Goal: Information Seeking & Learning: Learn about a topic

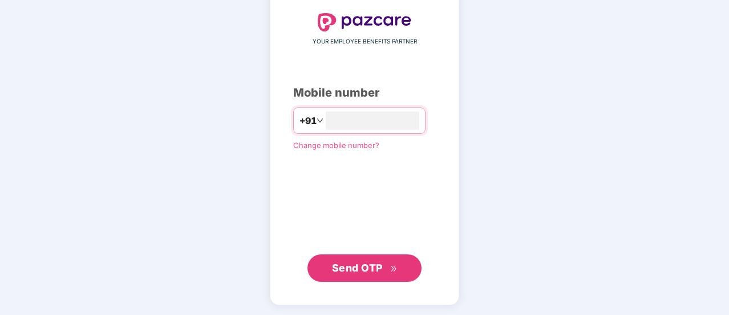
type input "**********"
click at [370, 255] on button "Send OTP" at bounding box center [365, 268] width 114 height 27
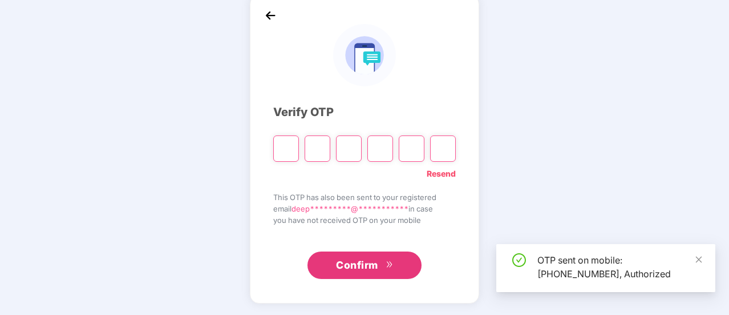
scroll to position [57, 0]
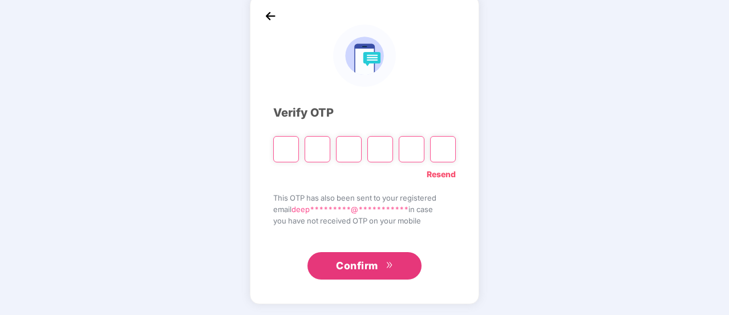
type input "*"
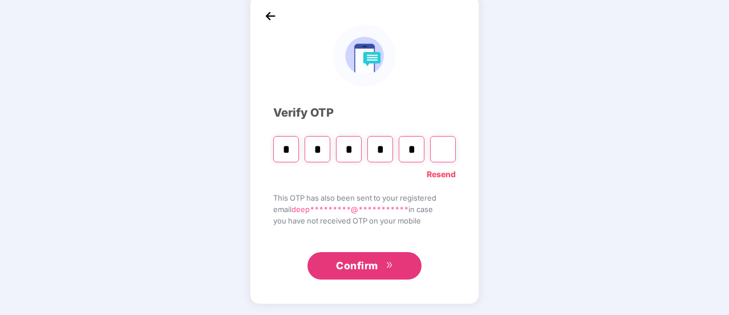
type input "*"
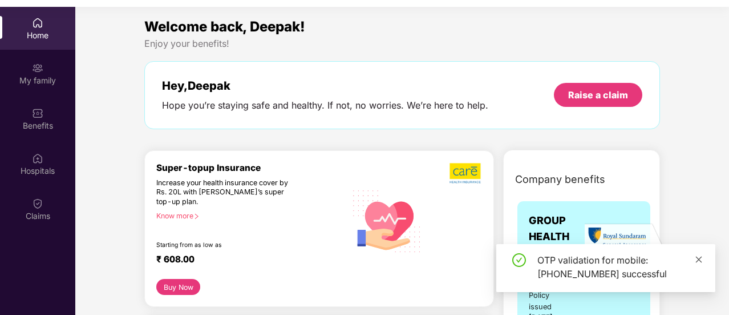
click at [699, 260] on icon "close" at bounding box center [699, 259] width 6 height 6
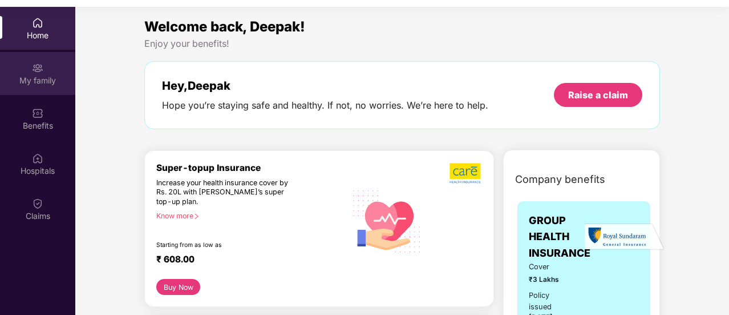
click at [33, 76] on div "My family" at bounding box center [37, 80] width 75 height 11
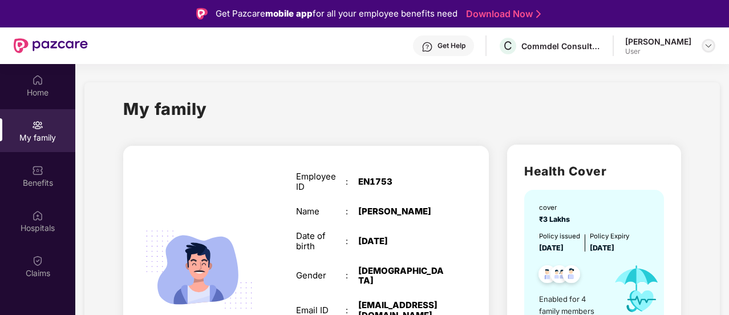
click at [712, 45] on img at bounding box center [708, 45] width 9 height 9
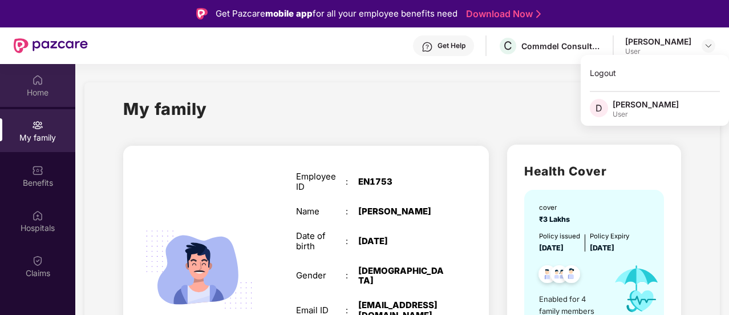
click at [28, 90] on div "Home" at bounding box center [37, 92] width 75 height 11
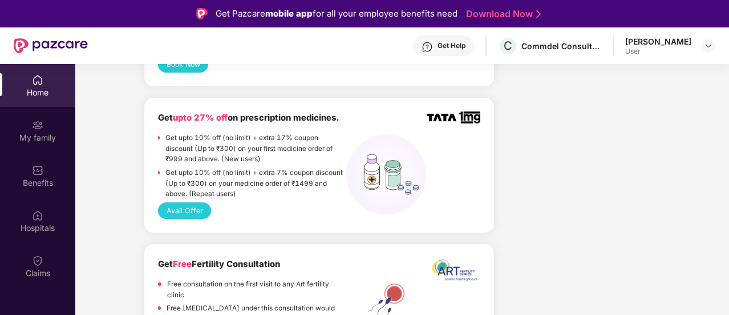
scroll to position [1142, 0]
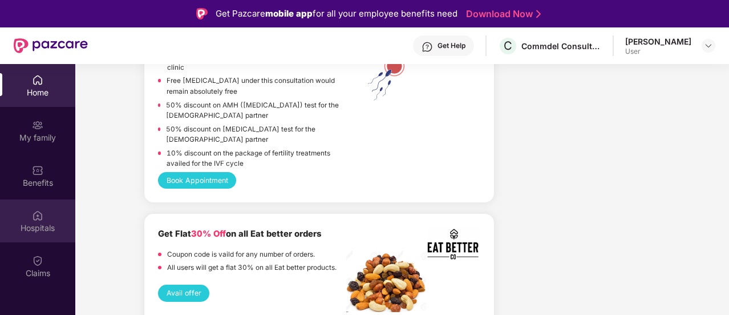
click at [28, 231] on div "Hospitals" at bounding box center [37, 227] width 75 height 11
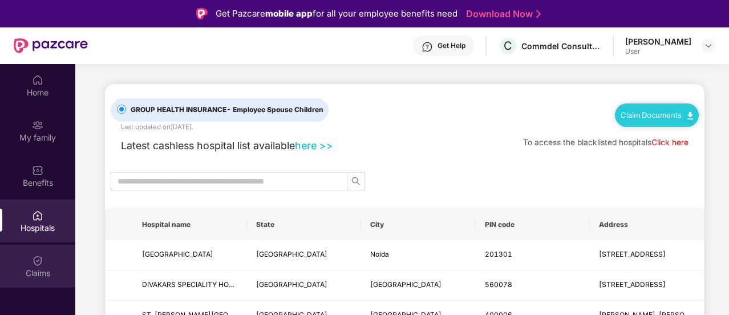
click at [43, 271] on div "Claims" at bounding box center [37, 272] width 75 height 11
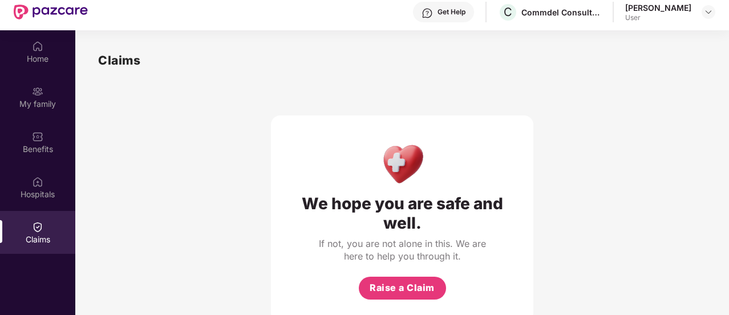
scroll to position [64, 0]
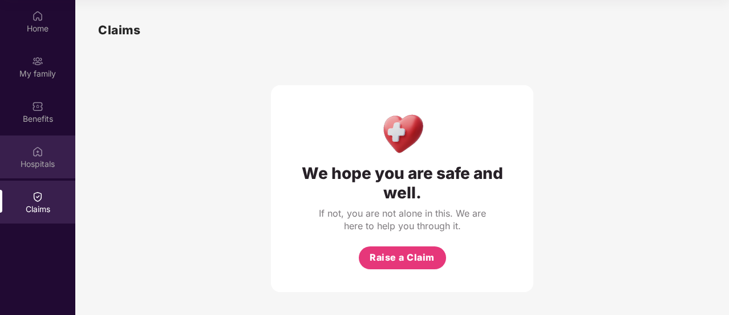
click at [29, 159] on div "Hospitals" at bounding box center [37, 163] width 75 height 11
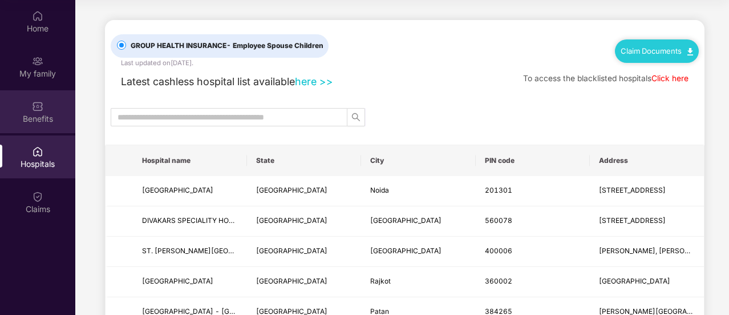
click at [33, 123] on div "Benefits" at bounding box center [37, 118] width 75 height 11
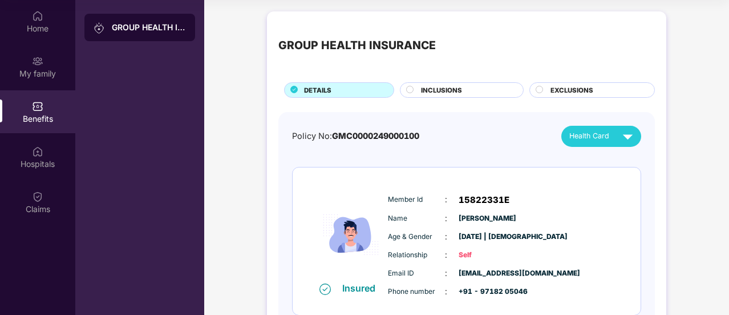
click at [477, 90] on div "INCLUSIONS" at bounding box center [467, 91] width 102 height 12
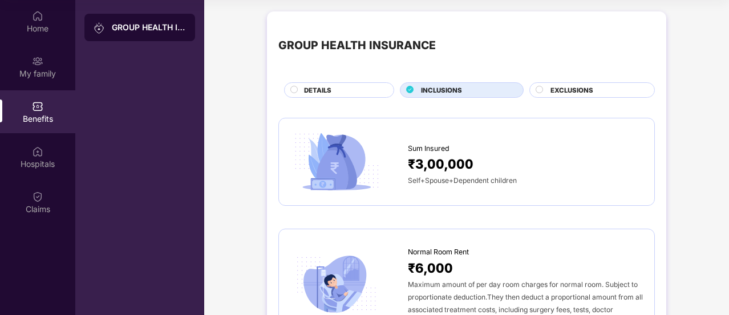
click at [587, 88] on span "EXCLUSIONS" at bounding box center [572, 90] width 43 height 10
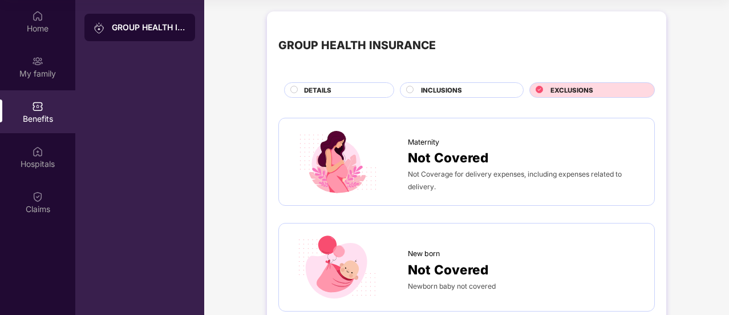
click at [319, 82] on div "DETAILS" at bounding box center [339, 89] width 110 height 15
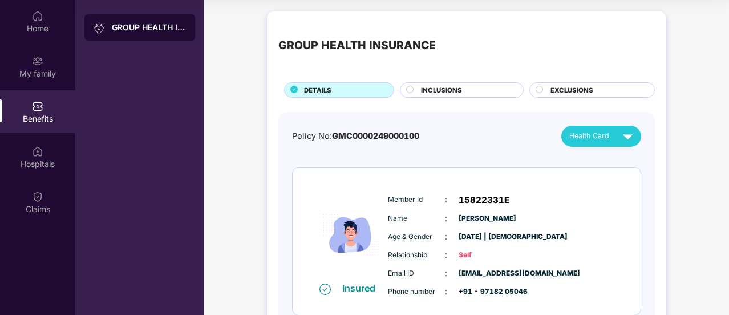
click at [443, 90] on span "INCLUSIONS" at bounding box center [441, 90] width 41 height 10
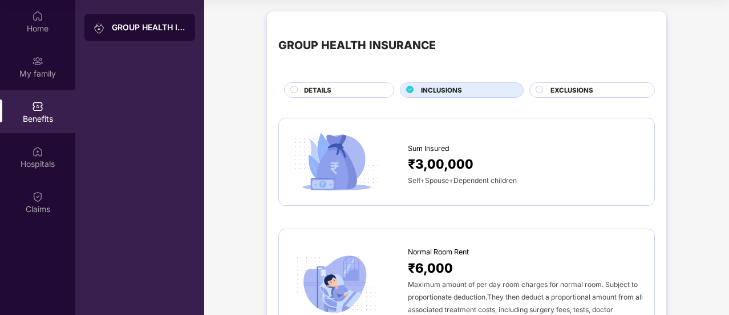
click at [441, 160] on span "₹3,00,000" at bounding box center [441, 164] width 66 height 20
click at [426, 159] on span "₹3,00,000" at bounding box center [441, 164] width 66 height 20
click at [328, 162] on img at bounding box center [337, 162] width 92 height 65
click at [566, 181] on div "Self+Spouse+Dependent children" at bounding box center [525, 180] width 235 height 13
click at [122, 40] on div "GROUP HEALTH INSURANCE" at bounding box center [139, 27] width 111 height 27
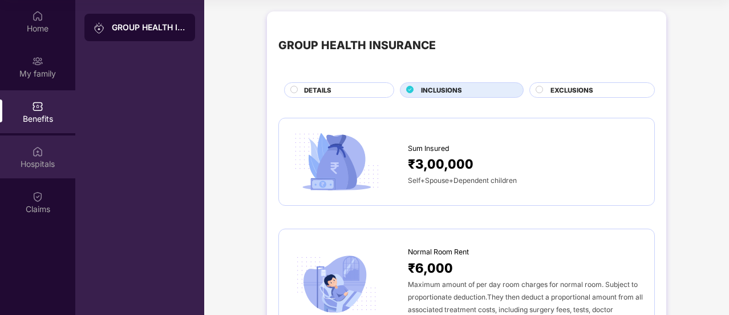
click at [31, 167] on div "Hospitals" at bounding box center [37, 163] width 75 height 11
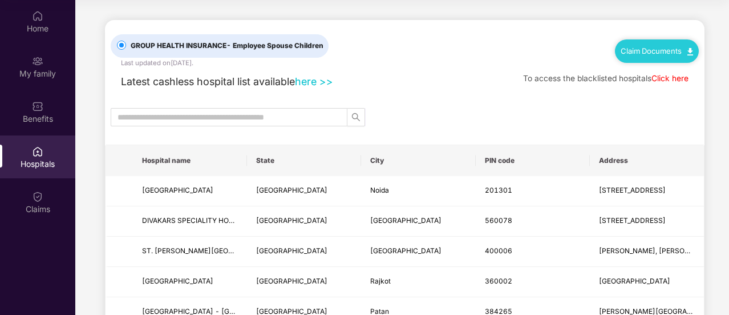
click at [312, 82] on link "here >>" at bounding box center [314, 81] width 38 height 12
click at [30, 108] on div "Benefits" at bounding box center [37, 111] width 75 height 43
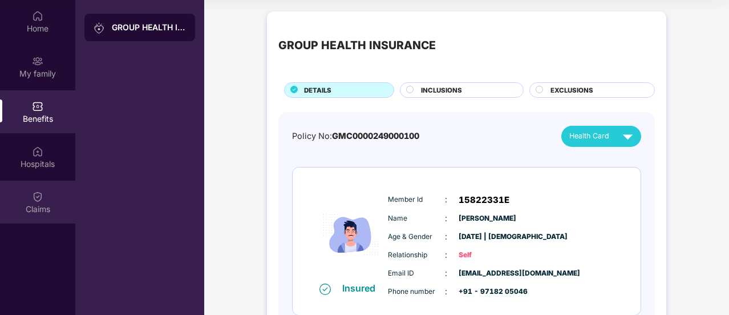
click at [26, 213] on div "Claims" at bounding box center [37, 208] width 75 height 11
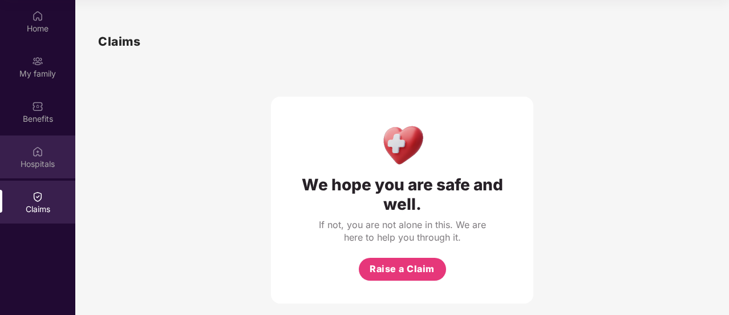
click at [32, 156] on img at bounding box center [37, 151] width 11 height 11
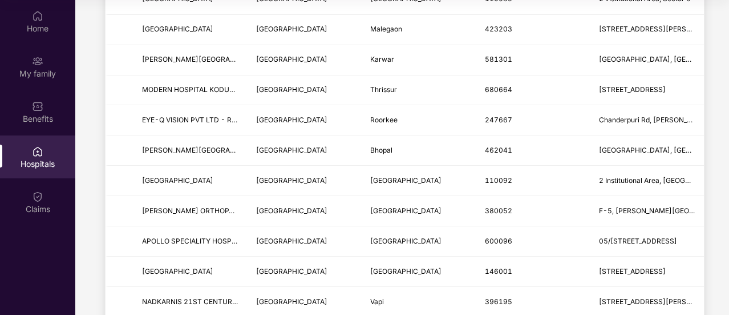
scroll to position [742, 0]
